Goal: Task Accomplishment & Management: Use online tool/utility

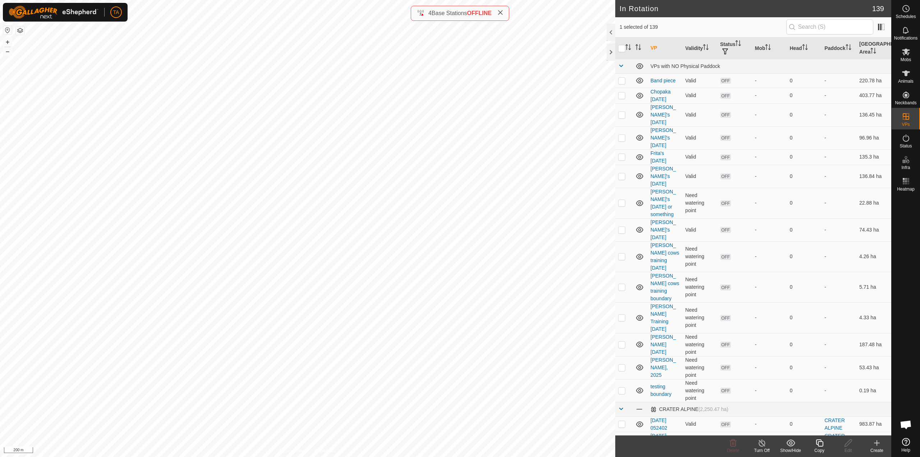
click at [822, 448] on div "Copy" at bounding box center [819, 450] width 29 height 6
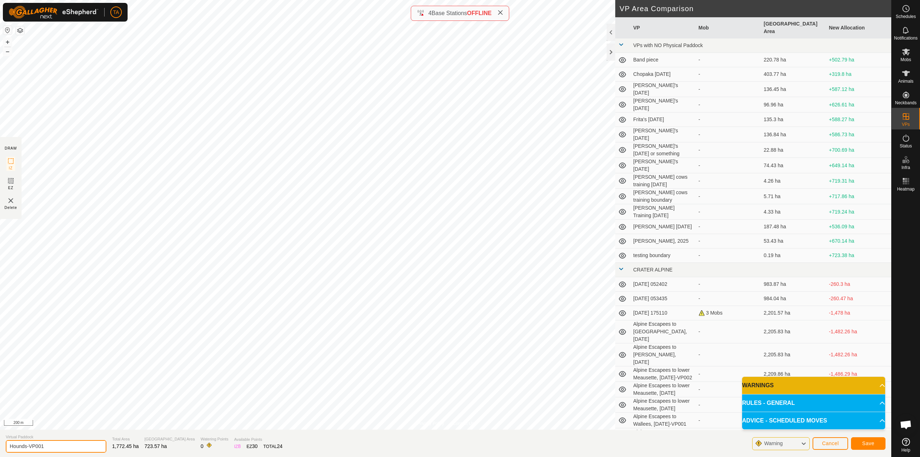
drag, startPoint x: 53, startPoint y: 447, endPoint x: 5, endPoint y: 444, distance: 47.5
click at [5, 444] on section "Virtual Paddock Hounds-VP001 Total Area 1,772.45 ha Grazing Area 723.57 ha Wate…" at bounding box center [445, 442] width 891 height 27
type input "escapee from summit into sawmill [DATE]"
click at [858, 381] on p-accordion-header "WARNINGS" at bounding box center [813, 385] width 143 height 17
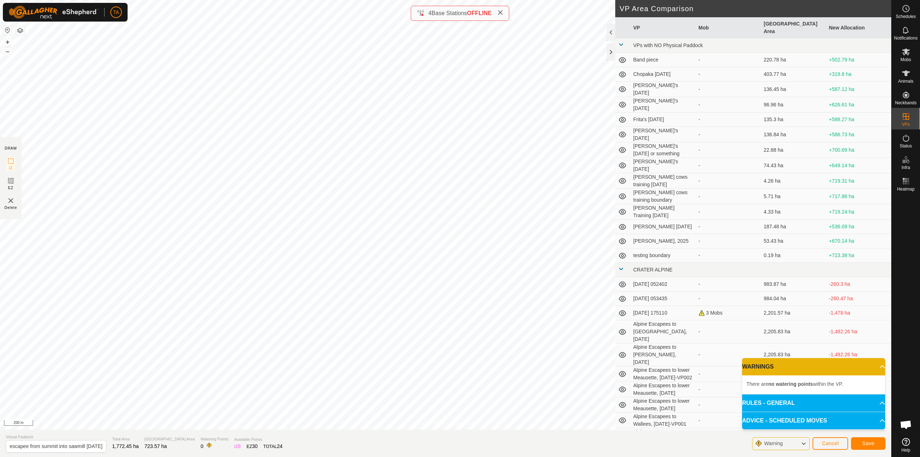
scroll to position [0, 0]
click at [855, 370] on p-accordion-header "WARNINGS" at bounding box center [813, 366] width 143 height 17
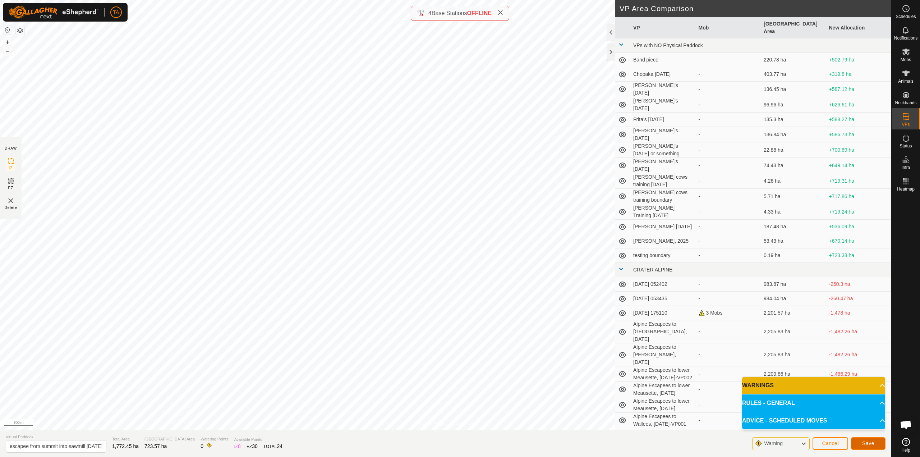
click at [869, 447] on button "Save" at bounding box center [868, 443] width 34 height 13
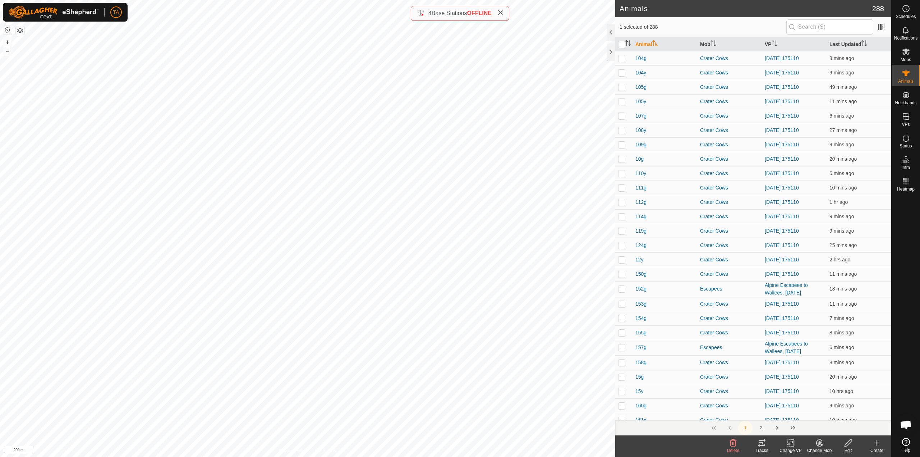
click at [793, 446] on icon at bounding box center [792, 442] width 3 height 6
click at [802, 409] on link "Choose VP..." at bounding box center [812, 412] width 71 height 14
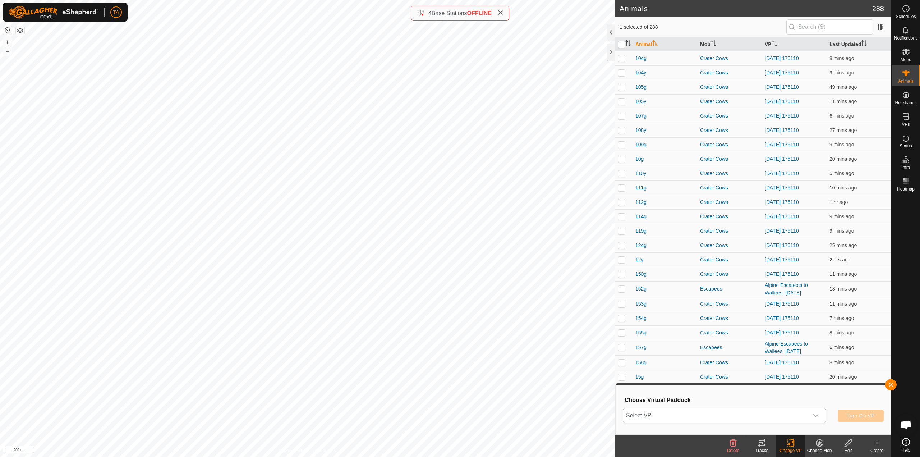
drag, startPoint x: 774, startPoint y: 416, endPoint x: 766, endPoint y: 415, distance: 7.7
click at [772, 416] on span "Select VP" at bounding box center [715, 415] width 185 height 14
type input "escapee"
type input "from"
click at [754, 402] on li "escapee from summit into sawmill [DATE] 723.57 ha" at bounding box center [724, 401] width 203 height 14
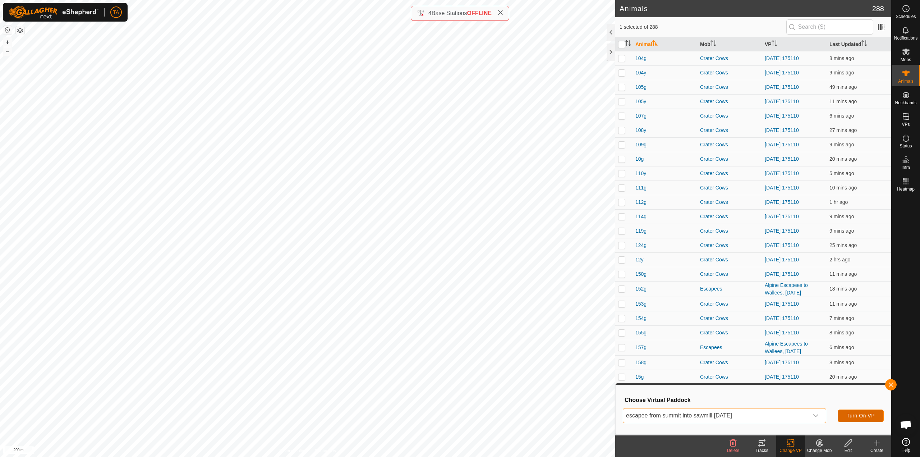
click at [863, 419] on button "Turn On VP" at bounding box center [861, 415] width 46 height 13
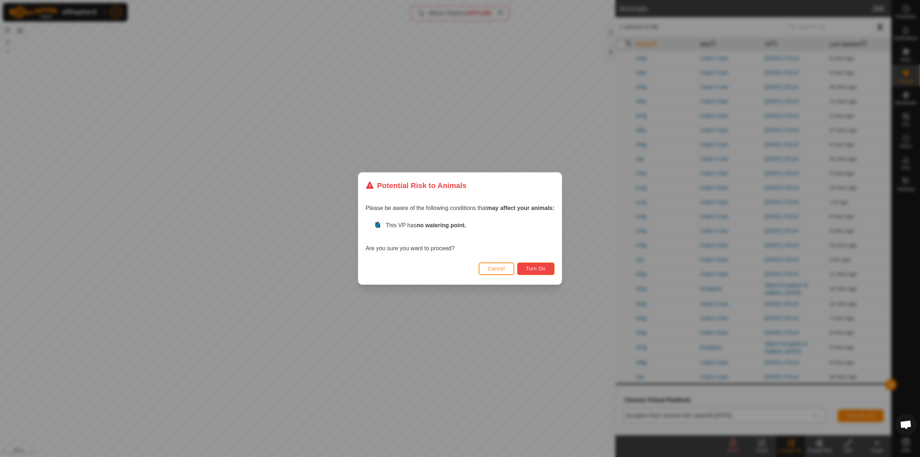
click at [530, 263] on button "Turn On" at bounding box center [535, 268] width 37 height 13
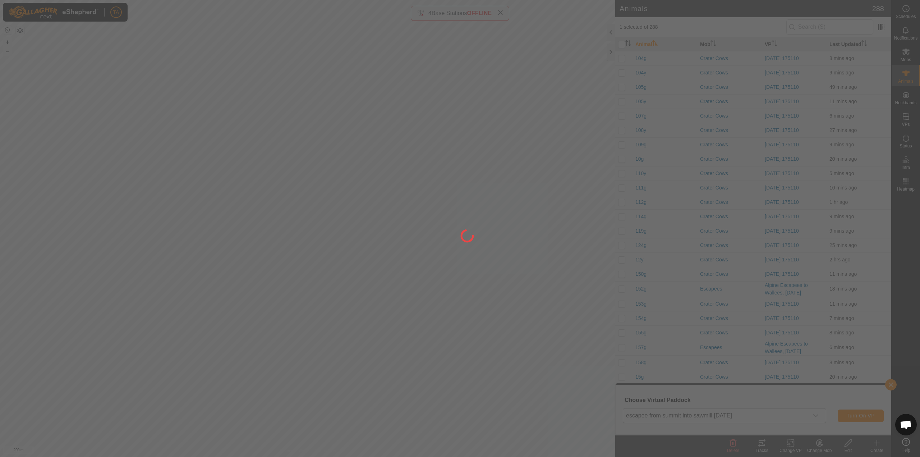
click at [531, 267] on div at bounding box center [460, 228] width 920 height 457
